Goal: Find specific page/section: Find specific page/section

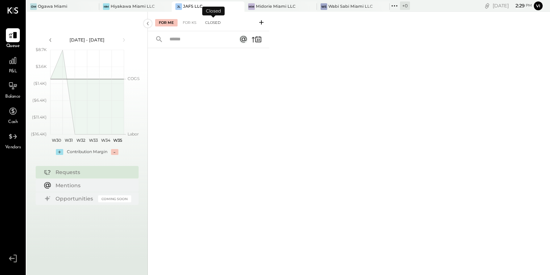
click at [212, 22] on div "Closed" at bounding box center [212, 22] width 23 height 7
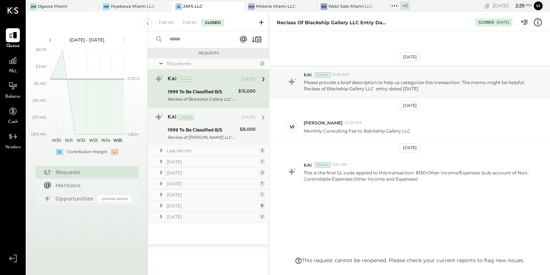
click at [219, 133] on div "1999 To Be Classified B/S" at bounding box center [203, 129] width 70 height 7
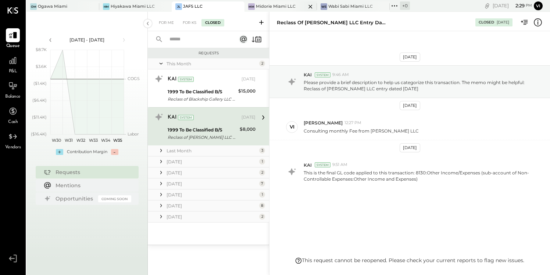
click at [263, 5] on div "Midorie Miami LLC" at bounding box center [276, 7] width 40 height 6
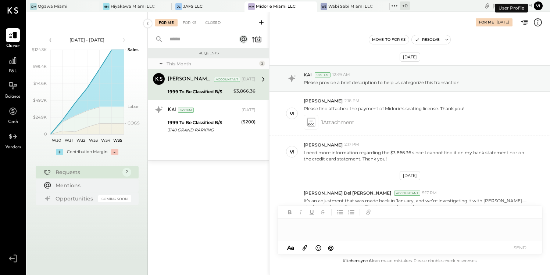
scroll to position [78, 0]
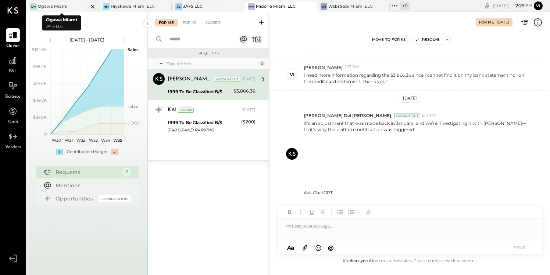
click at [54, 6] on div "Ogawa Miami" at bounding box center [52, 7] width 29 height 6
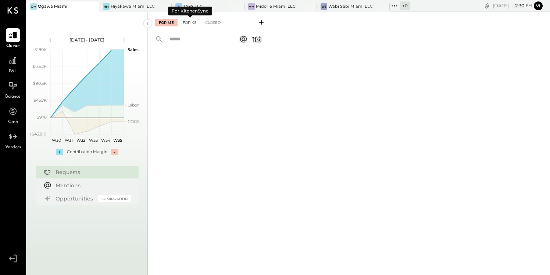
click at [193, 23] on div "For KS" at bounding box center [189, 22] width 21 height 7
click at [213, 22] on div "Closed" at bounding box center [212, 22] width 23 height 7
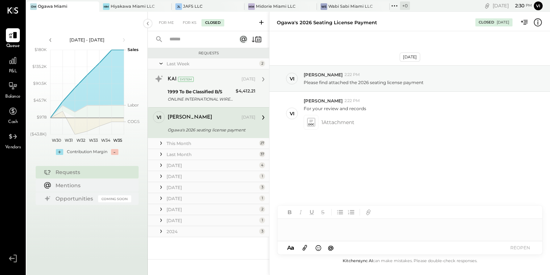
click at [208, 90] on div "1999 To Be Classified B/S" at bounding box center [201, 91] width 66 height 7
